Goal: Share content

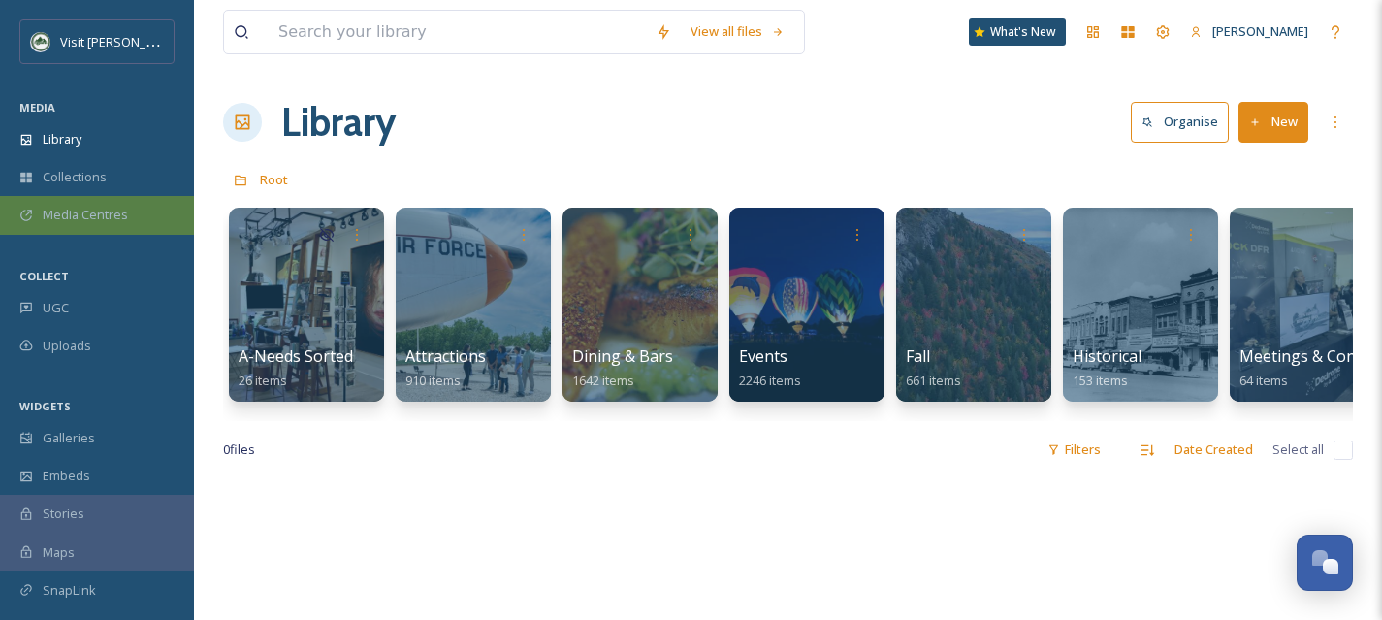
click at [106, 213] on span "Media Centres" at bounding box center [85, 215] width 85 height 18
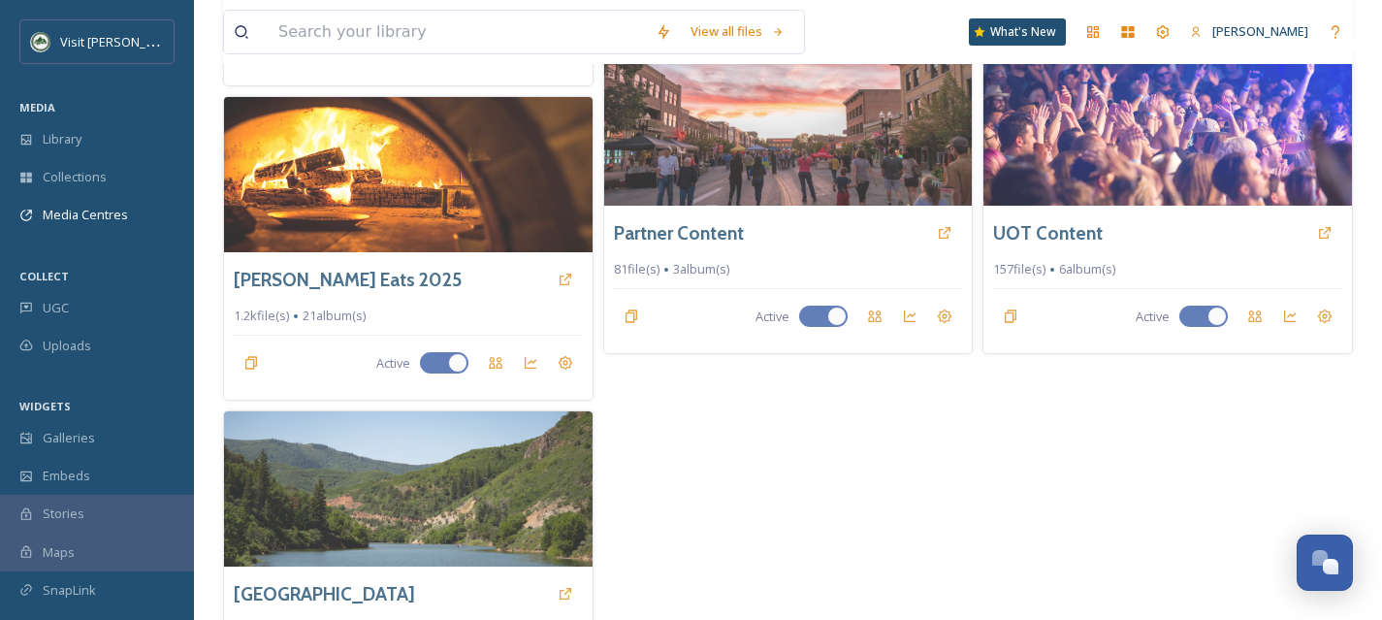
scroll to position [449, 0]
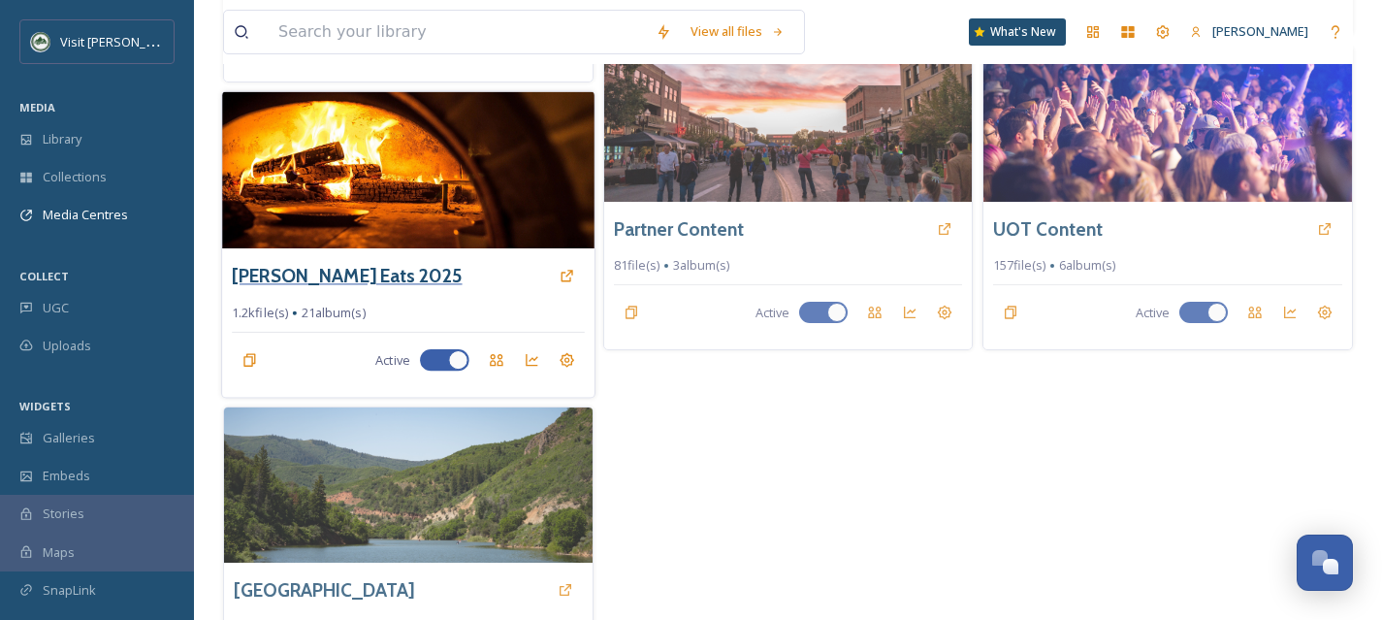
click at [291, 263] on h3 "[PERSON_NAME] Eats 2025" at bounding box center [347, 276] width 230 height 28
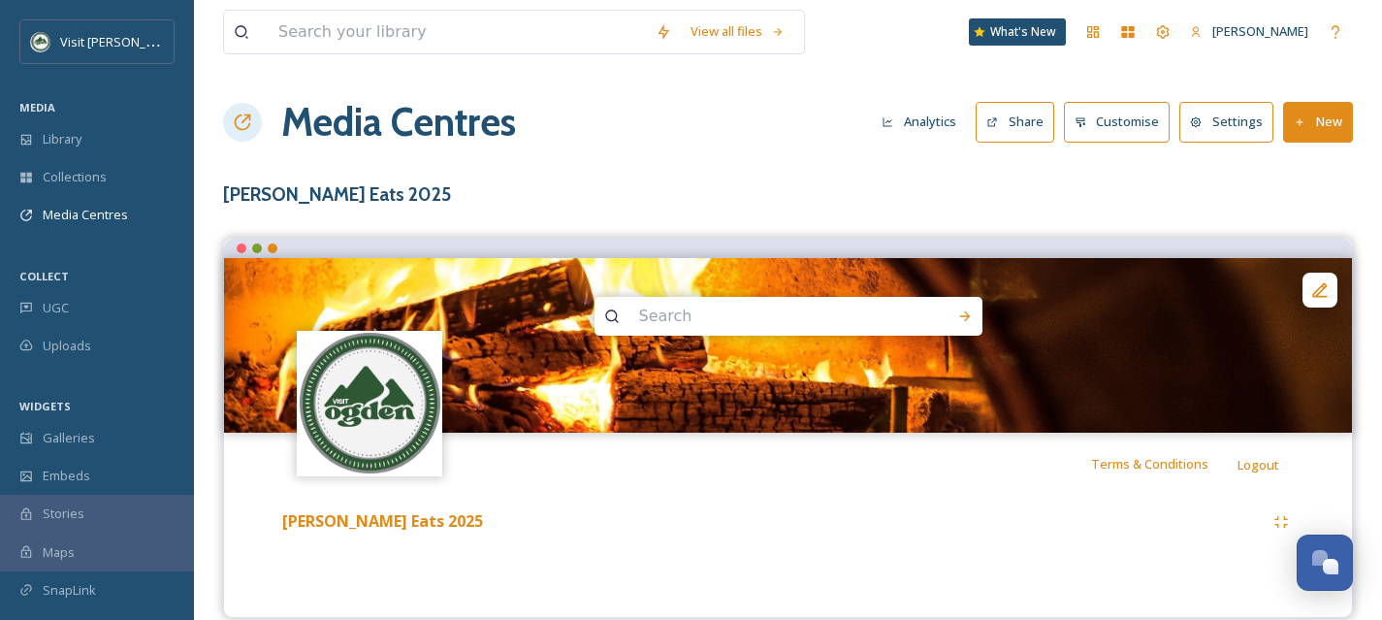
click at [1046, 114] on button "Share" at bounding box center [1015, 122] width 79 height 40
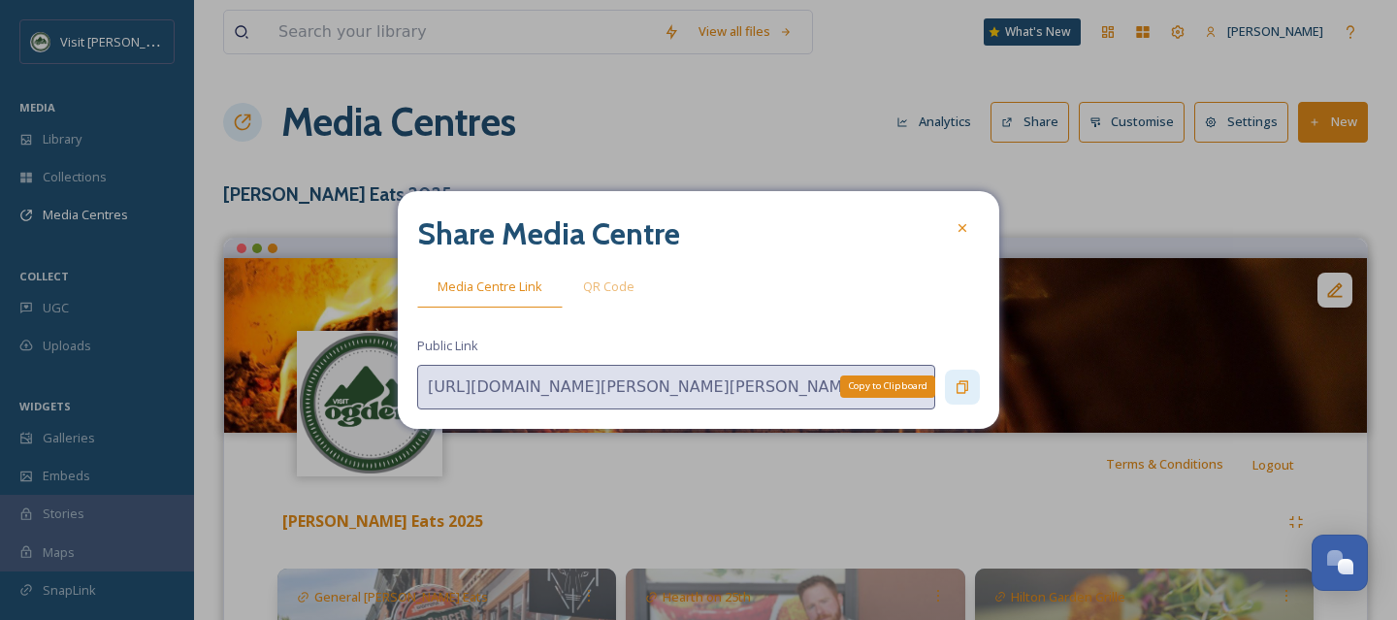
click at [965, 389] on icon at bounding box center [962, 386] width 12 height 13
click at [959, 223] on icon at bounding box center [962, 228] width 16 height 16
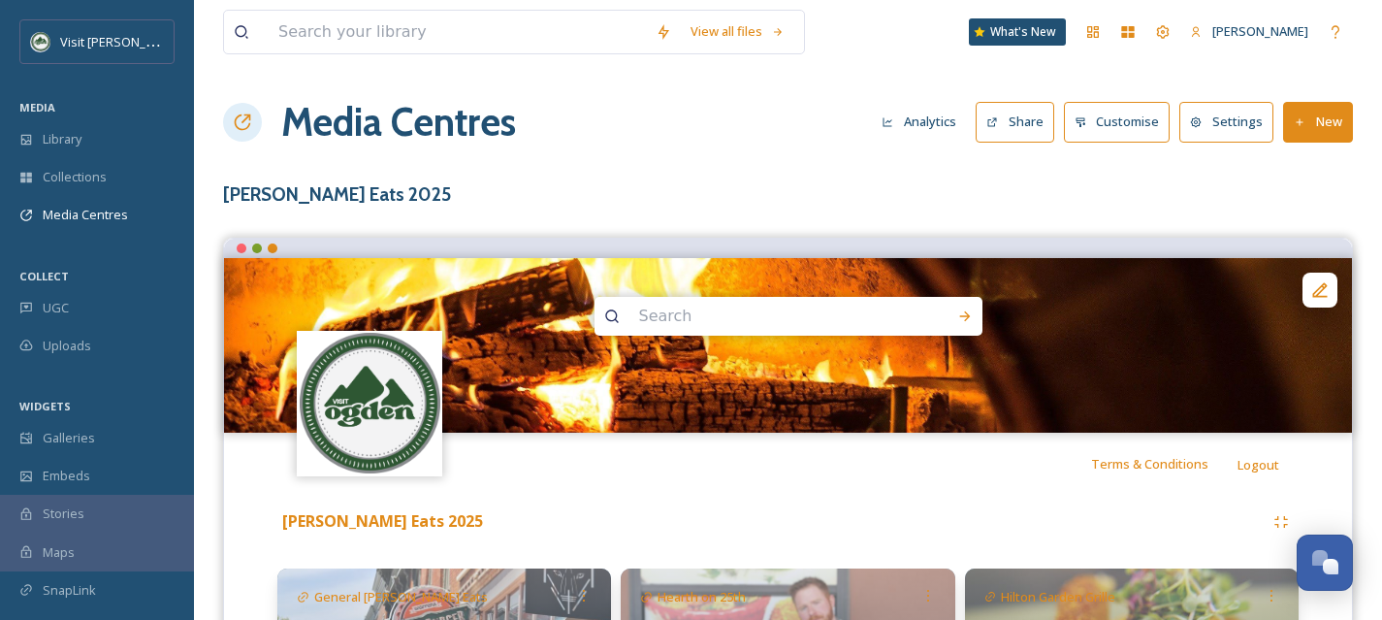
click at [1309, 134] on button "New" at bounding box center [1318, 122] width 70 height 40
click at [1305, 205] on span "Add Album" at bounding box center [1310, 205] width 63 height 18
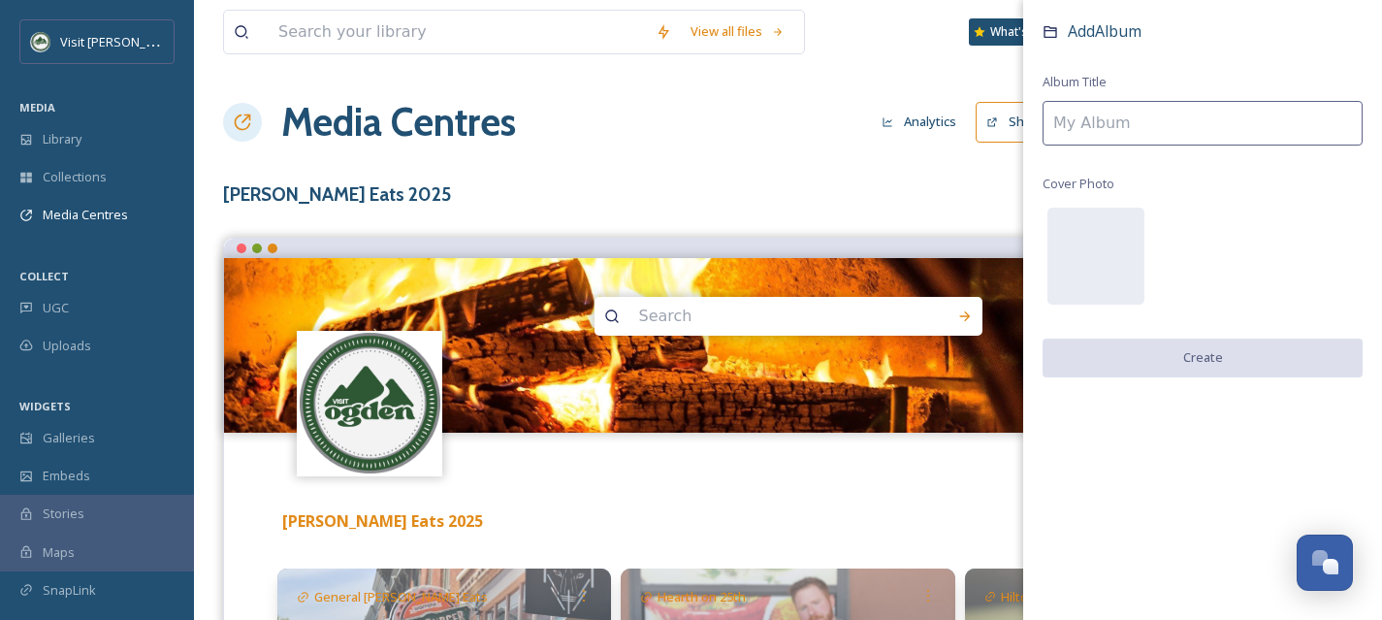
click at [1082, 119] on input at bounding box center [1203, 123] width 320 height 45
type input "S"
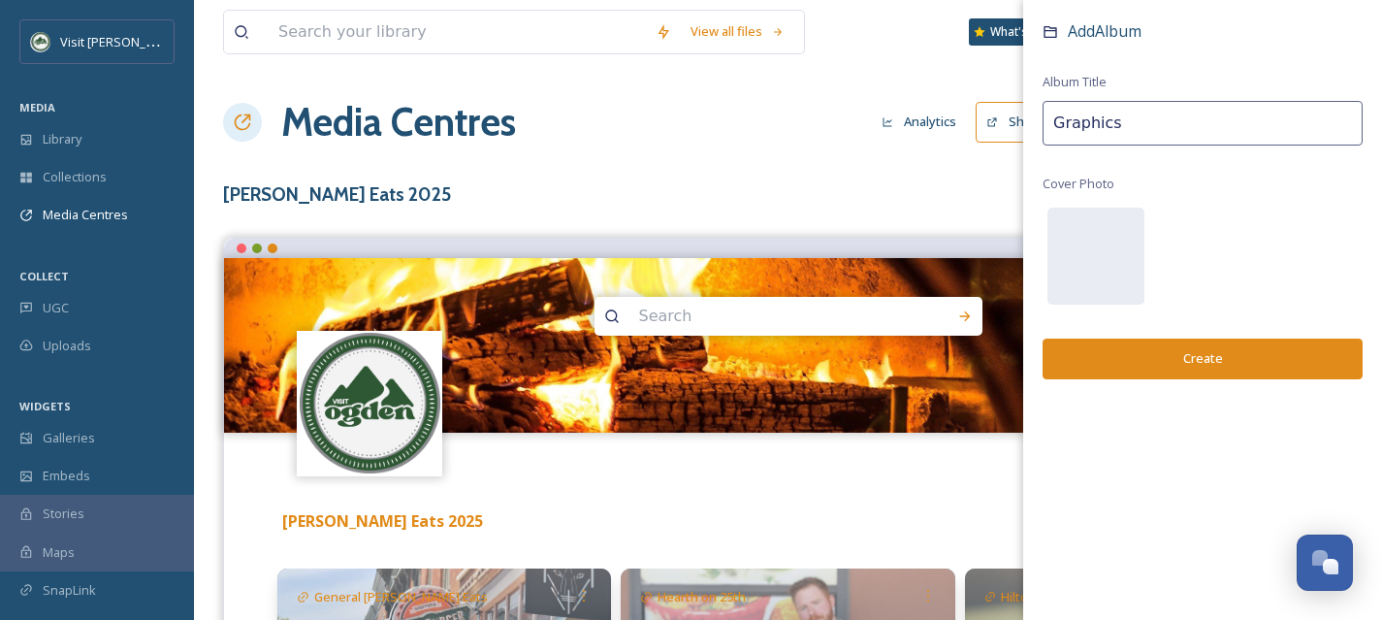
click at [1056, 126] on input "Graphics" at bounding box center [1203, 123] width 320 height 45
type input "2025 Graphics"
click at [1172, 356] on button "Create" at bounding box center [1203, 359] width 320 height 40
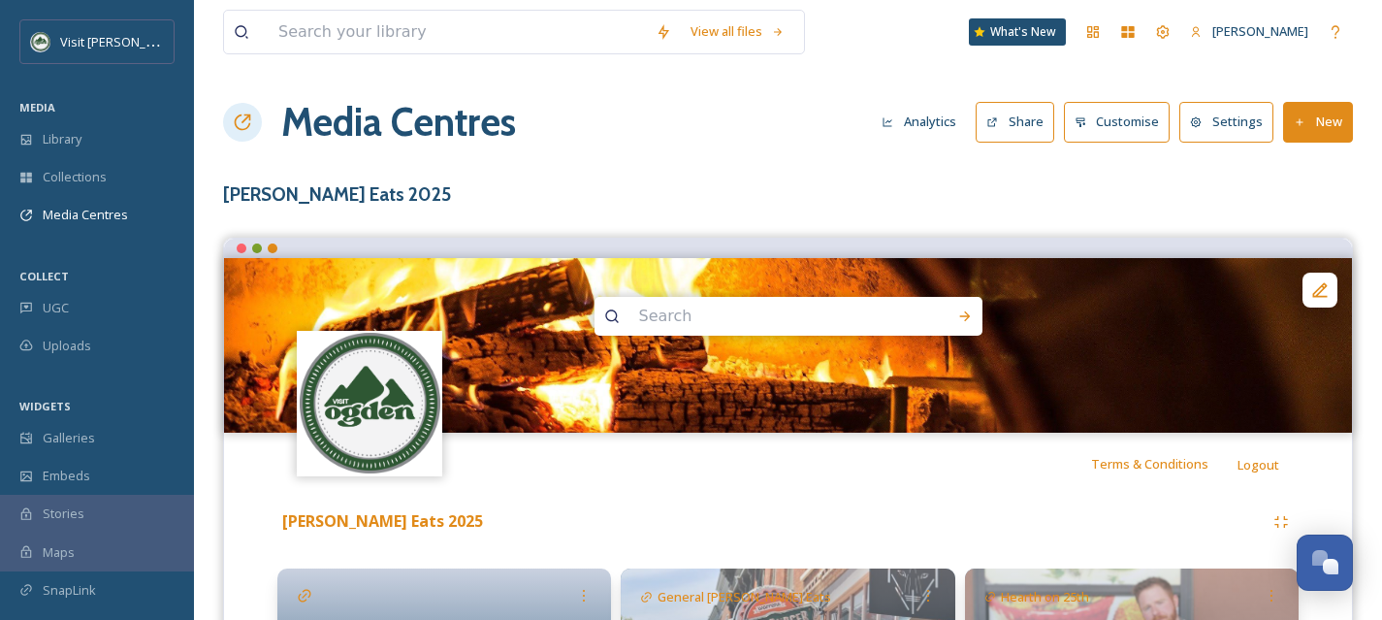
click at [1047, 122] on button "Share" at bounding box center [1015, 122] width 79 height 40
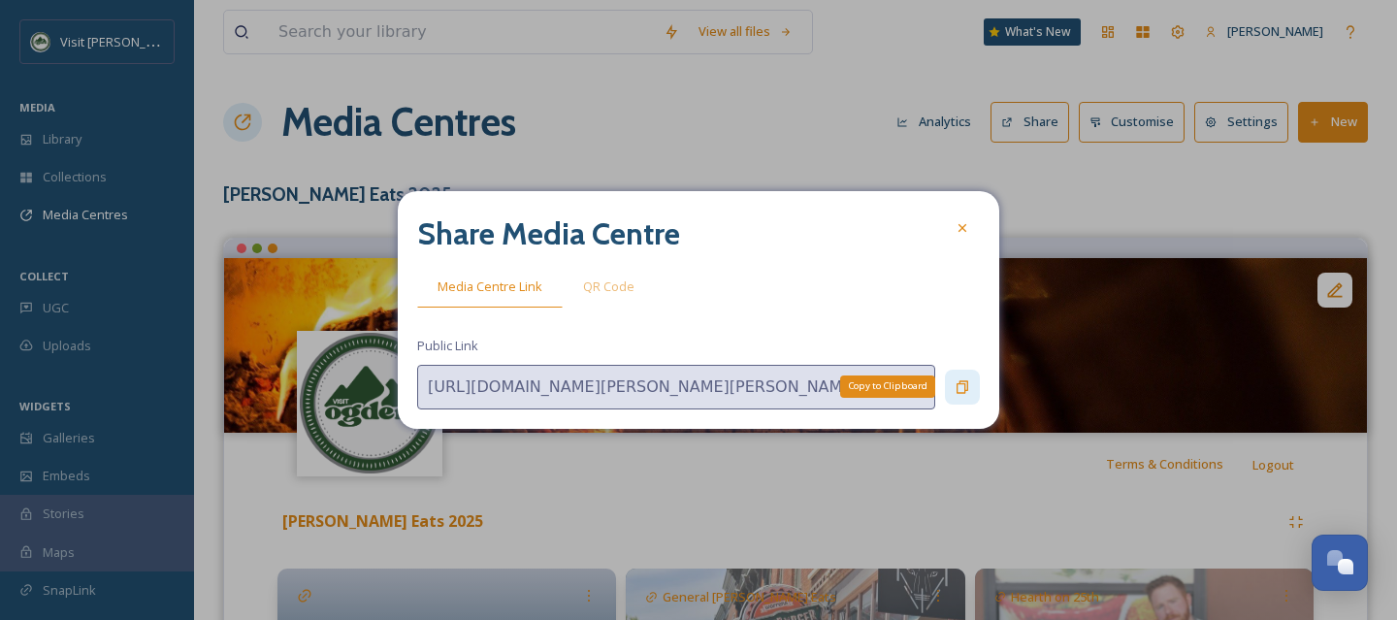
click at [959, 394] on div "Copy to Clipboard" at bounding box center [962, 387] width 35 height 35
click at [965, 220] on div at bounding box center [962, 227] width 35 height 35
